Goal: Task Accomplishment & Management: Manage account settings

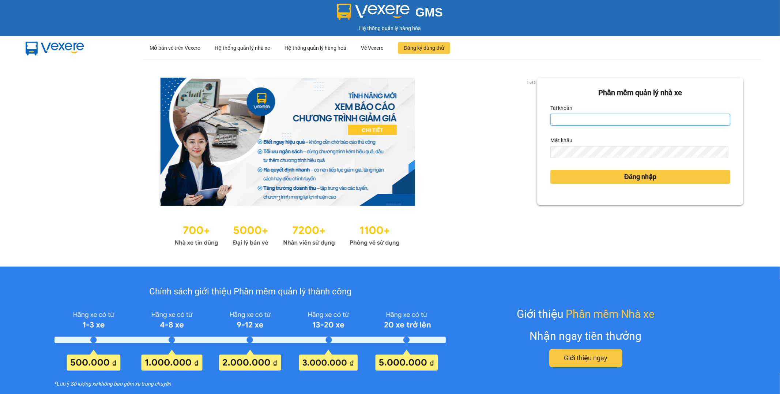
click at [614, 118] on input "Tài khoản" at bounding box center [641, 120] width 180 height 12
type input "lai.haiduyen"
